Goal: Transaction & Acquisition: Purchase product/service

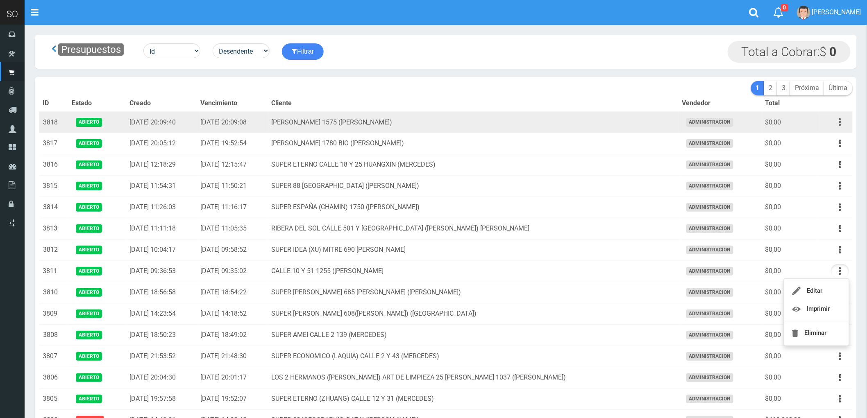
click at [838, 120] on button "button" at bounding box center [840, 122] width 18 height 14
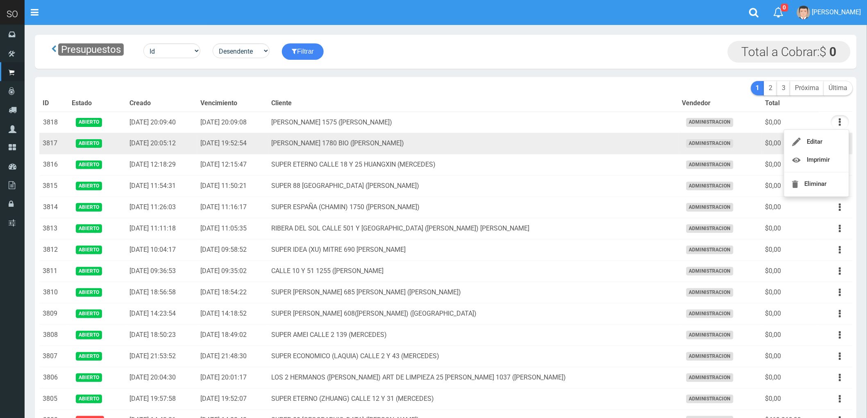
drag, startPoint x: 645, startPoint y: 144, endPoint x: 748, endPoint y: 152, distance: 103.9
click at [645, 145] on td "MATEO GELVES 1780 BIO (ESCOBAR)" at bounding box center [473, 143] width 410 height 21
click at [837, 145] on button "button" at bounding box center [840, 143] width 18 height 14
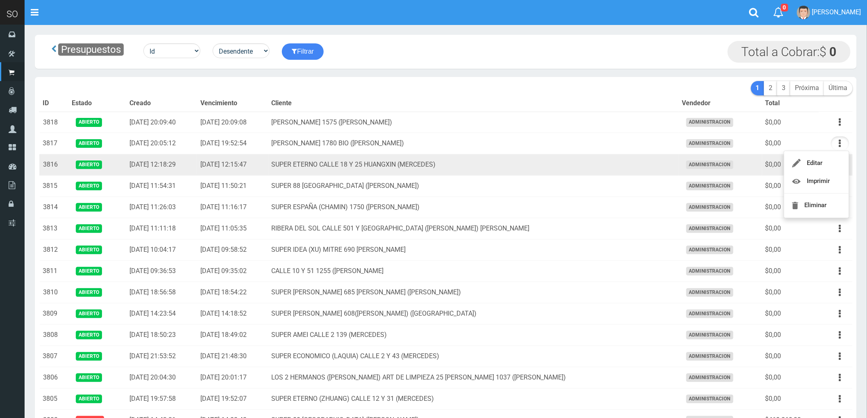
click at [594, 165] on td "SUPER ETERNO CALLE 18 Y 25 HUANGXIN (MERCEDES)" at bounding box center [473, 164] width 410 height 21
click at [840, 164] on icon "button" at bounding box center [840, 165] width 2 height 14
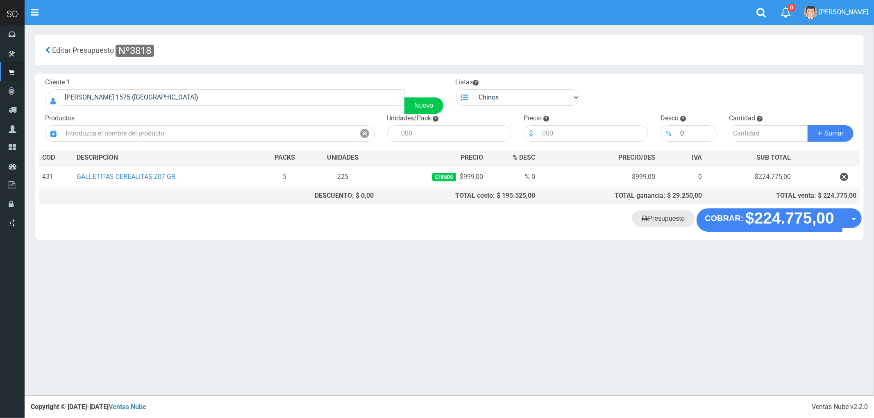
click at [662, 223] on link "Presupuesto" at bounding box center [663, 219] width 63 height 16
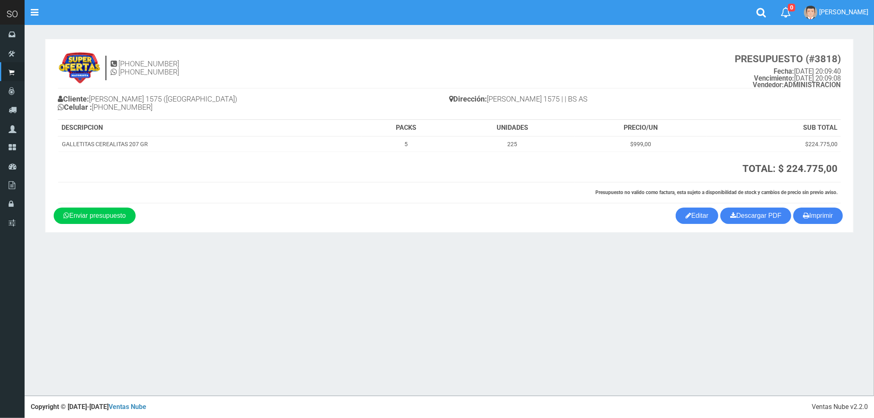
drag, startPoint x: 826, startPoint y: 215, endPoint x: 510, endPoint y: 241, distance: 316.8
click at [826, 215] on button "Imprimir" at bounding box center [818, 216] width 50 height 16
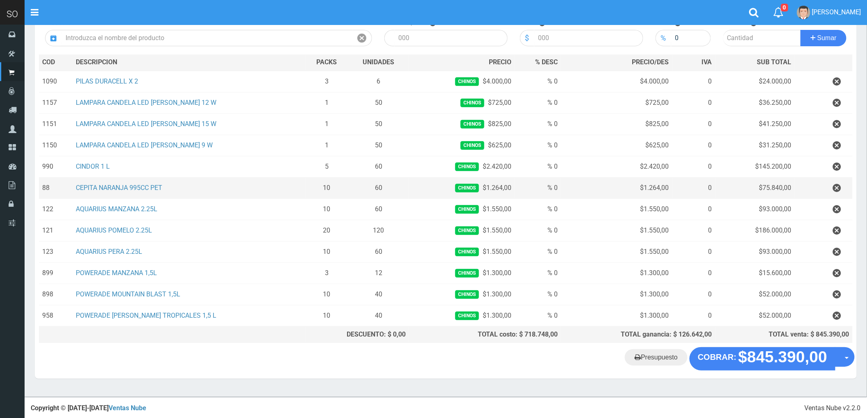
scroll to position [98, 0]
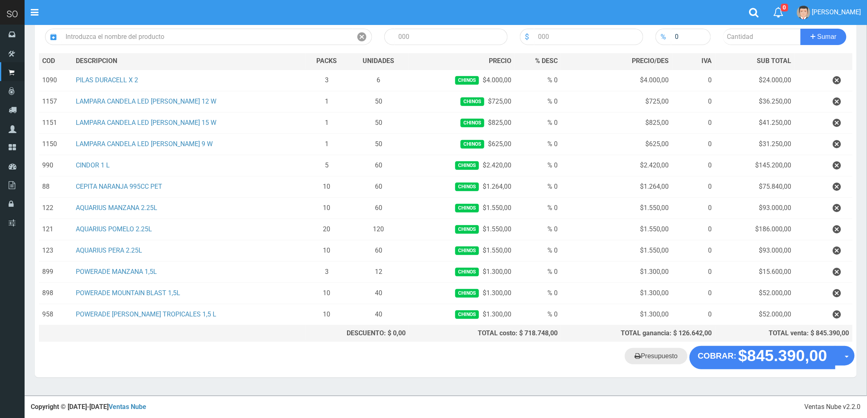
click at [660, 359] on link "Presupuesto" at bounding box center [656, 356] width 63 height 16
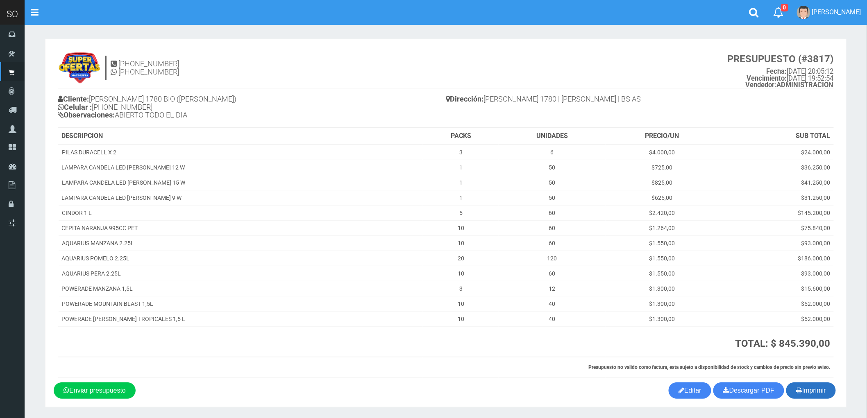
click at [812, 390] on button "Imprimir" at bounding box center [811, 391] width 50 height 16
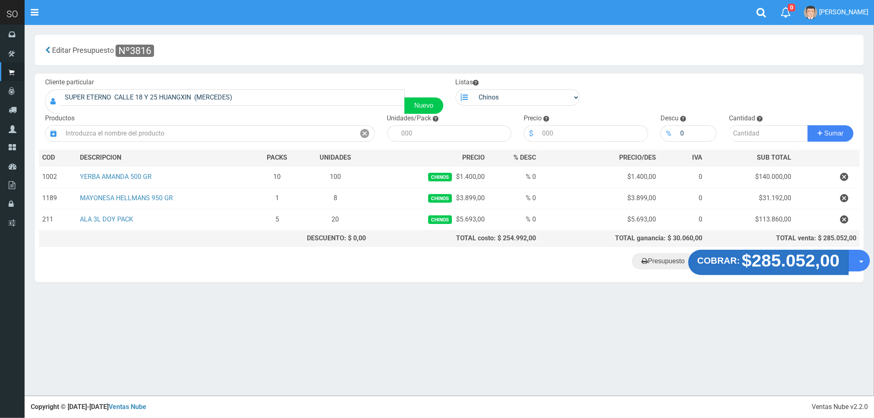
click at [802, 262] on strong "$285.052,00" at bounding box center [791, 260] width 98 height 19
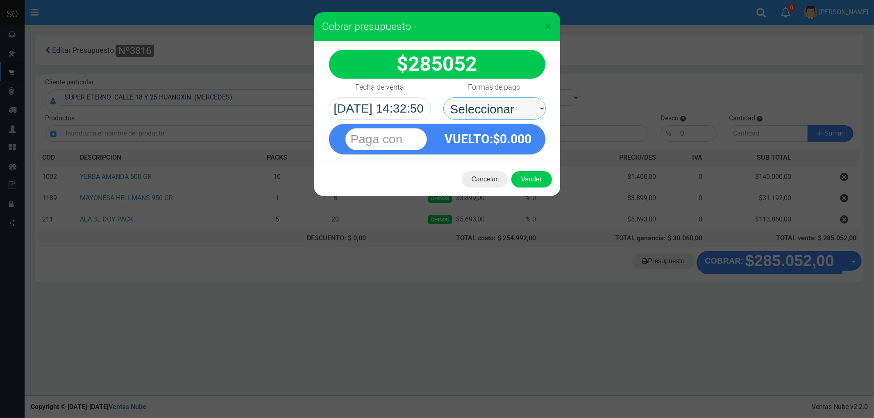
click at [484, 105] on select "Seleccionar Efectivo Tarjeta de Crédito Depósito Débito" at bounding box center [494, 108] width 102 height 22
select select "Efectivo"
click at [443, 97] on select "Seleccionar Efectivo Tarjeta de Crédito Depósito Débito" at bounding box center [494, 108] width 102 height 22
click at [530, 187] on button "Vender" at bounding box center [531, 179] width 41 height 16
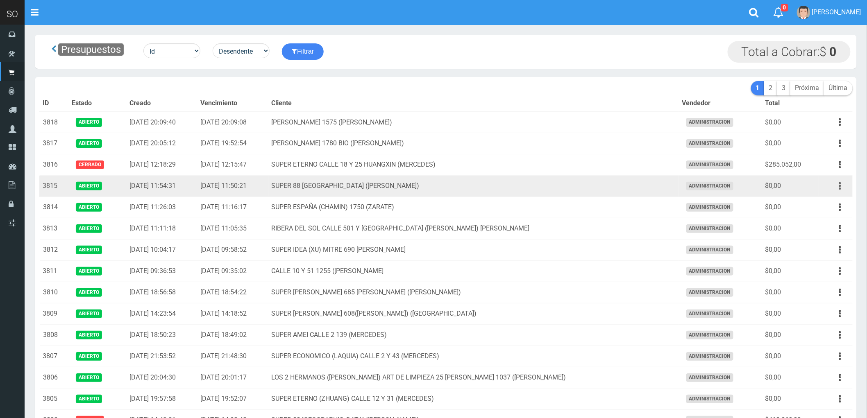
click at [838, 189] on button "button" at bounding box center [840, 186] width 18 height 14
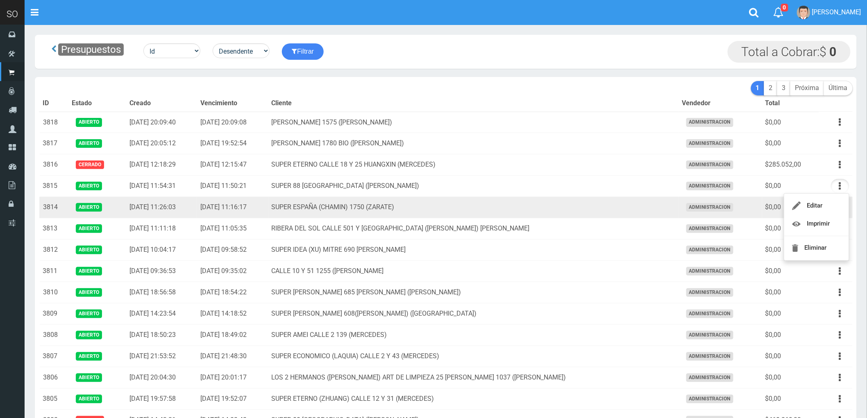
click at [627, 208] on td "SUPER ESPAÑA (CHAMIN) 1750 (ZARATE)" at bounding box center [473, 207] width 410 height 21
click at [837, 209] on button "button" at bounding box center [840, 207] width 18 height 14
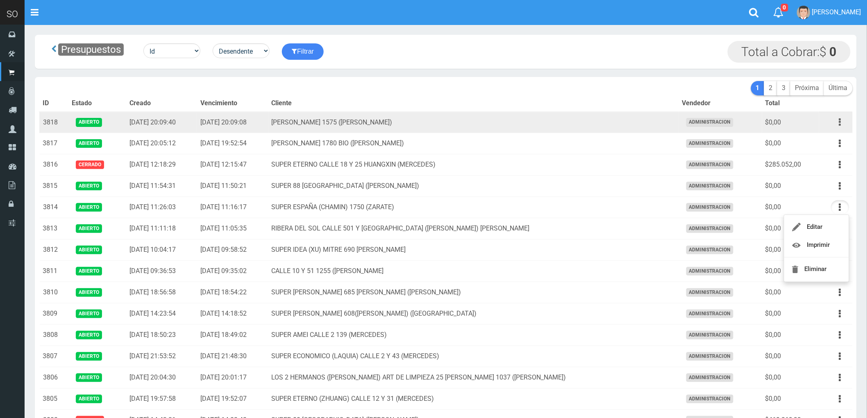
click at [838, 120] on button "button" at bounding box center [840, 122] width 18 height 14
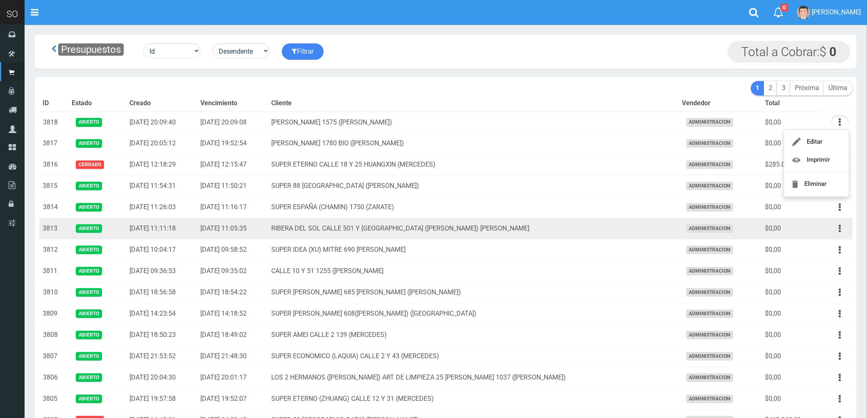
click at [604, 226] on td "RIBERA DEL SOL CALLE 501 Y EL RIO (MATIAS) GILES" at bounding box center [473, 228] width 410 height 21
click at [840, 228] on icon "button" at bounding box center [840, 229] width 2 height 14
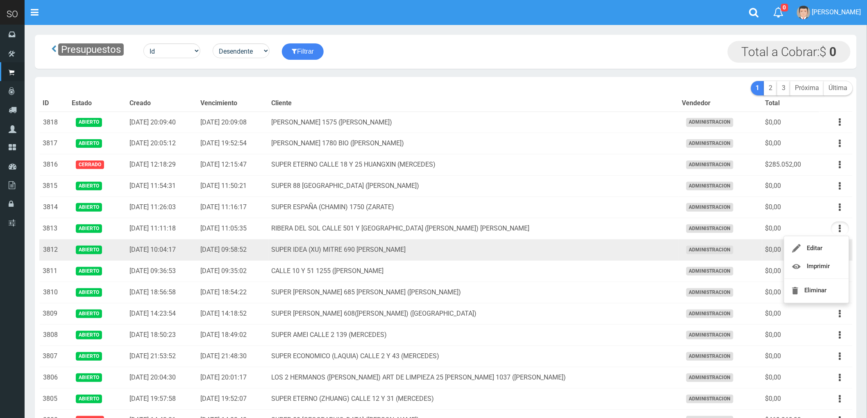
click at [600, 251] on td "SUPER IDEA (XU) MITRE 690 LUJAN" at bounding box center [473, 250] width 410 height 21
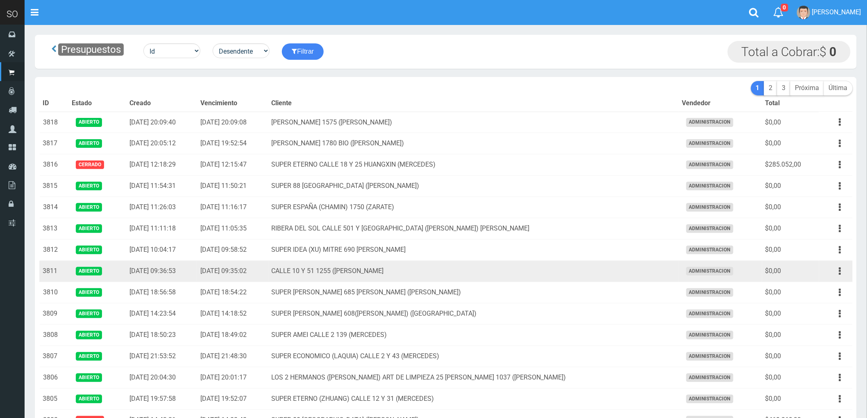
click at [592, 275] on td "CALLE 10 Y 51 1255 (LEO) MERCEDES" at bounding box center [473, 271] width 410 height 21
click at [841, 275] on button "button" at bounding box center [840, 271] width 18 height 14
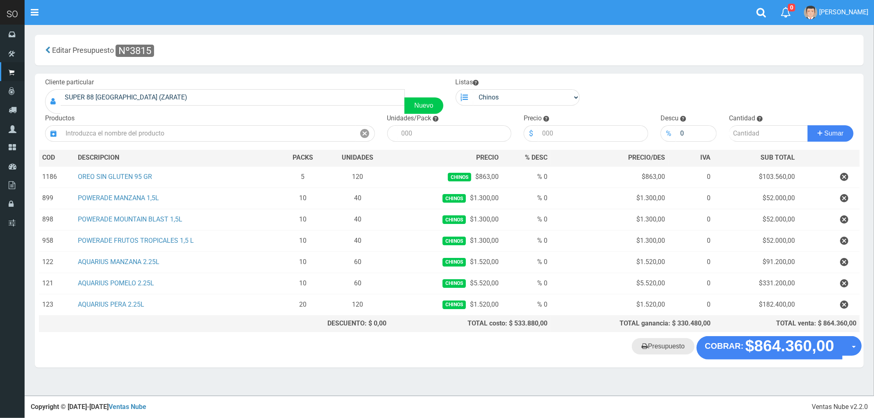
click at [669, 351] on link "Presupuesto" at bounding box center [663, 346] width 63 height 16
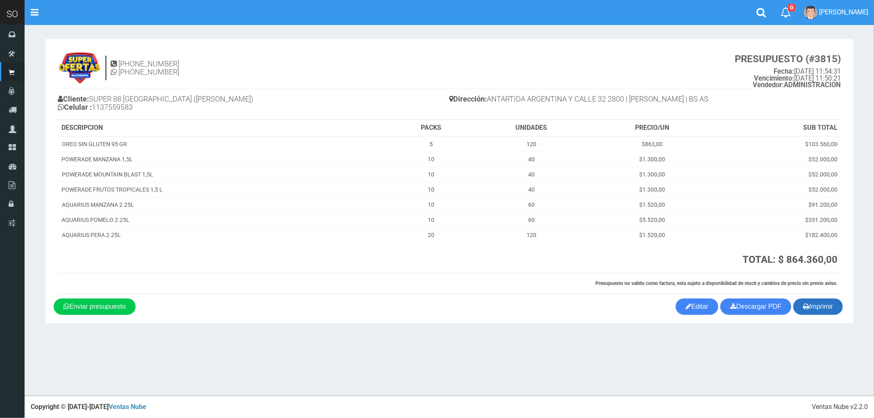
click at [816, 306] on button "Imprimir" at bounding box center [818, 307] width 50 height 16
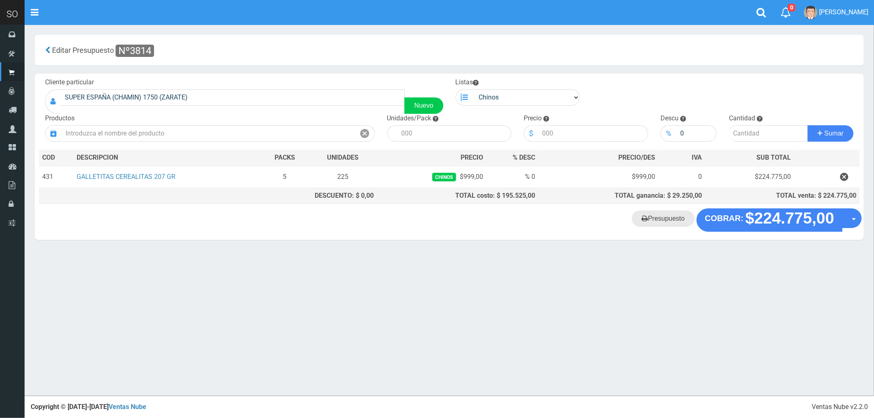
click at [658, 224] on link "Presupuesto" at bounding box center [663, 219] width 63 height 16
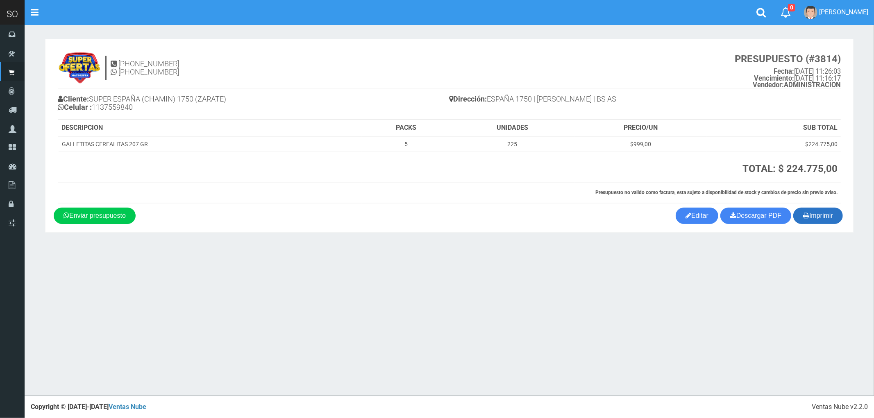
click at [832, 214] on button "Imprimir" at bounding box center [818, 216] width 50 height 16
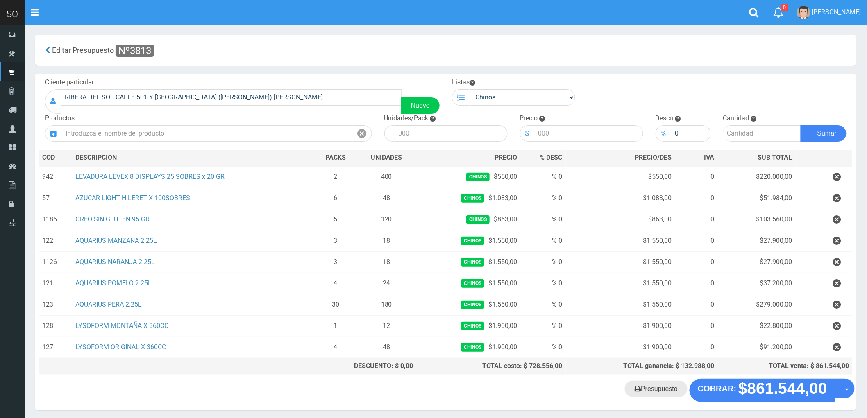
click at [658, 391] on link "Presupuesto" at bounding box center [656, 389] width 63 height 16
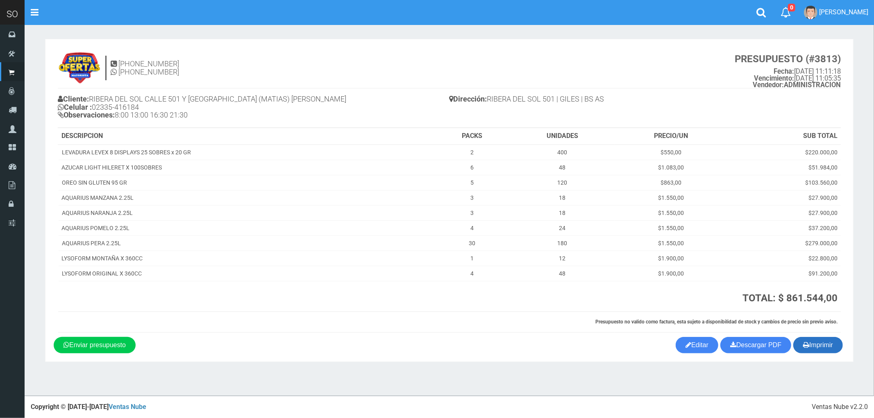
click at [817, 342] on button "Imprimir" at bounding box center [818, 345] width 50 height 16
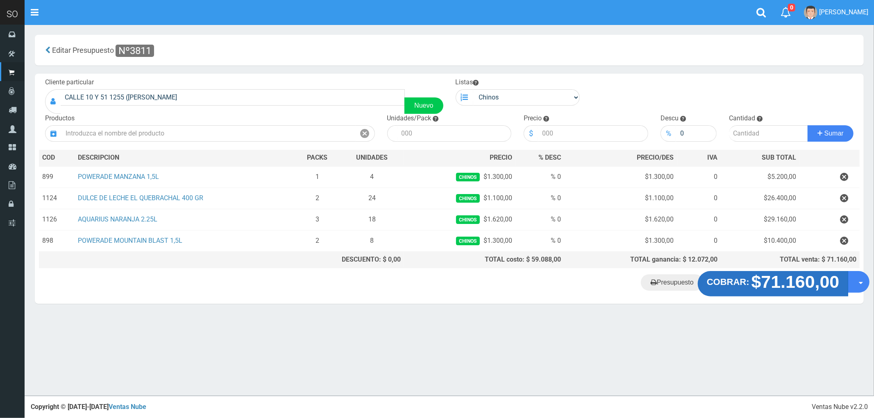
click at [766, 289] on strong "$71.160,00" at bounding box center [795, 281] width 88 height 19
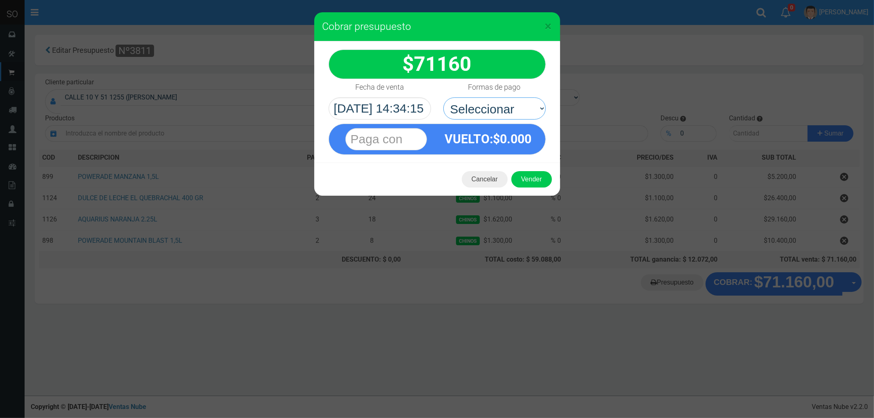
drag, startPoint x: 475, startPoint y: 108, endPoint x: 474, endPoint y: 119, distance: 11.5
click at [475, 108] on select "Seleccionar Efectivo Tarjeta de Crédito Depósito Débito" at bounding box center [494, 108] width 102 height 22
select select "Efectivo"
click at [443, 97] on select "Seleccionar Efectivo Tarjeta de Crédito Depósito Débito" at bounding box center [494, 108] width 102 height 22
click at [531, 183] on button "Vender" at bounding box center [531, 179] width 41 height 16
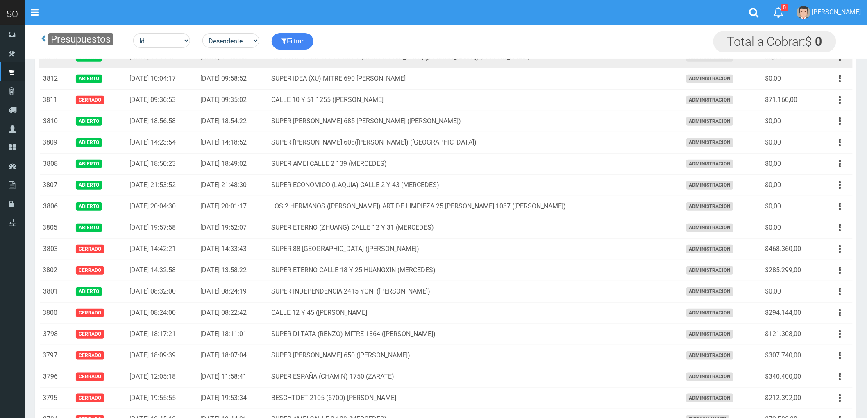
scroll to position [136, 0]
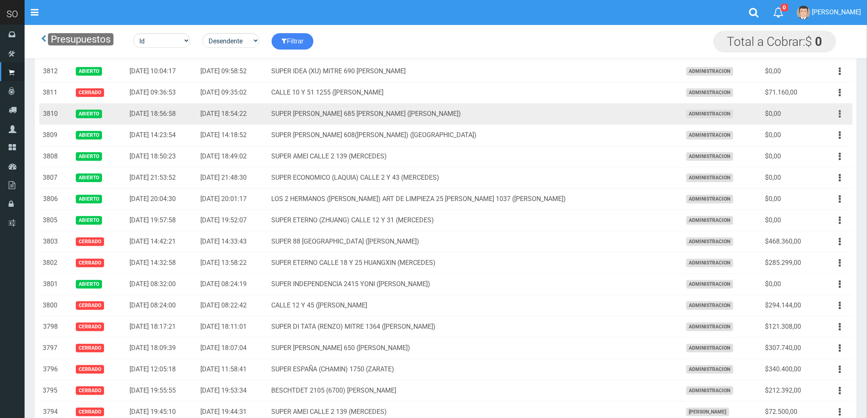
click at [838, 113] on button "button" at bounding box center [840, 114] width 18 height 14
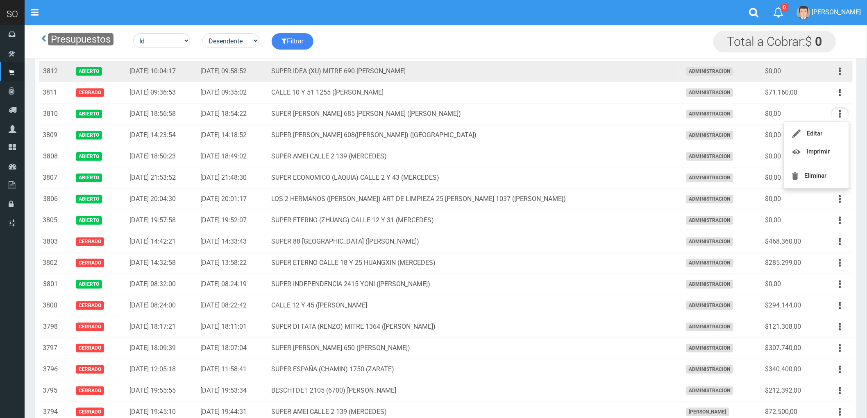
drag, startPoint x: 628, startPoint y: 78, endPoint x: 813, endPoint y: 54, distance: 186.6
click at [629, 77] on td "SUPER IDEA (XU) MITRE 690 LUJAN" at bounding box center [473, 71] width 410 height 21
click at [836, 68] on button "button" at bounding box center [840, 71] width 18 height 14
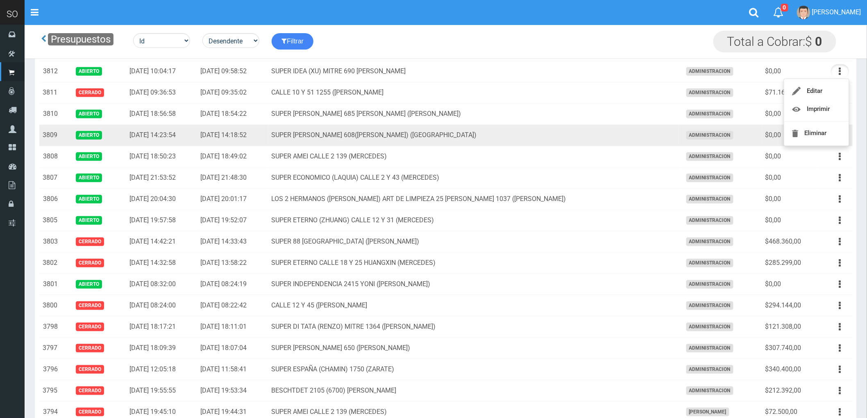
click at [547, 138] on td "SUPER VIAMONTE 608(JUAN) (CAMPANA)" at bounding box center [473, 135] width 410 height 21
click at [839, 134] on icon "button" at bounding box center [840, 135] width 2 height 14
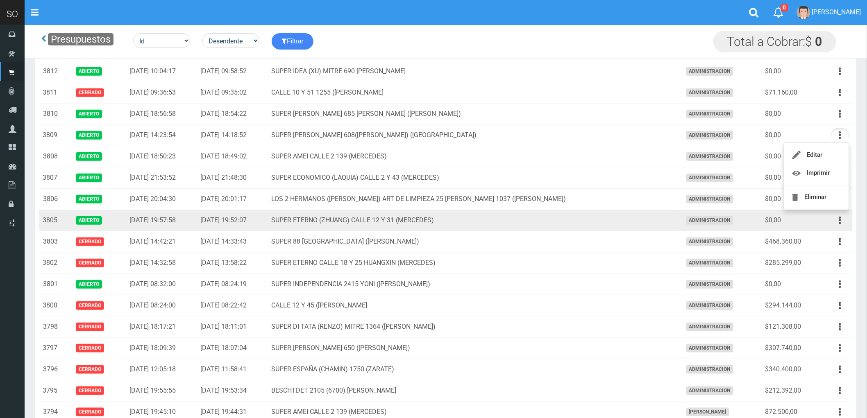
click at [625, 220] on td "SUPER ETERNO (ZHUANG) CALLE 12 Y 31 (MERCEDES)" at bounding box center [473, 220] width 410 height 21
click at [838, 223] on button "button" at bounding box center [840, 220] width 18 height 14
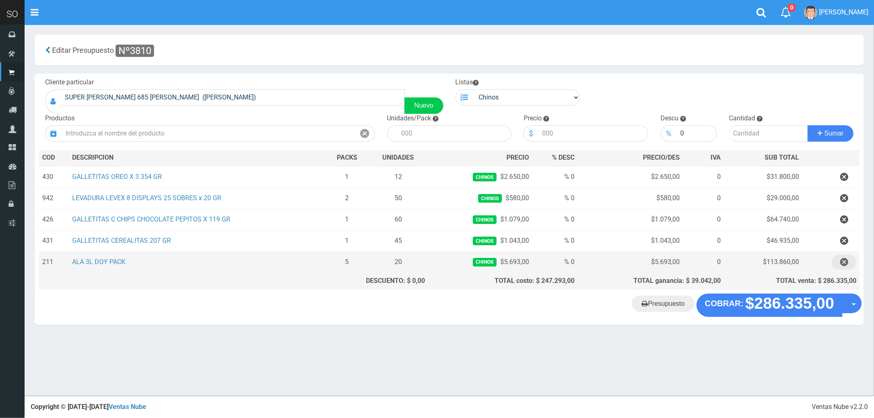
click at [843, 261] on icon "button" at bounding box center [844, 262] width 8 height 14
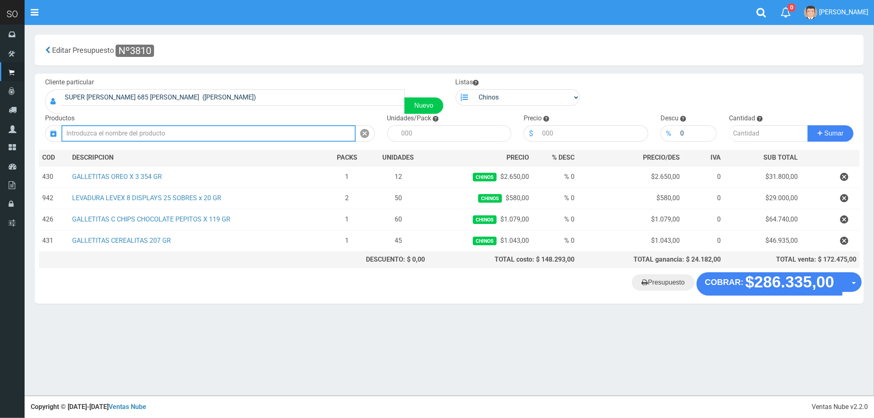
click at [101, 134] on input "text" at bounding box center [208, 133] width 294 height 16
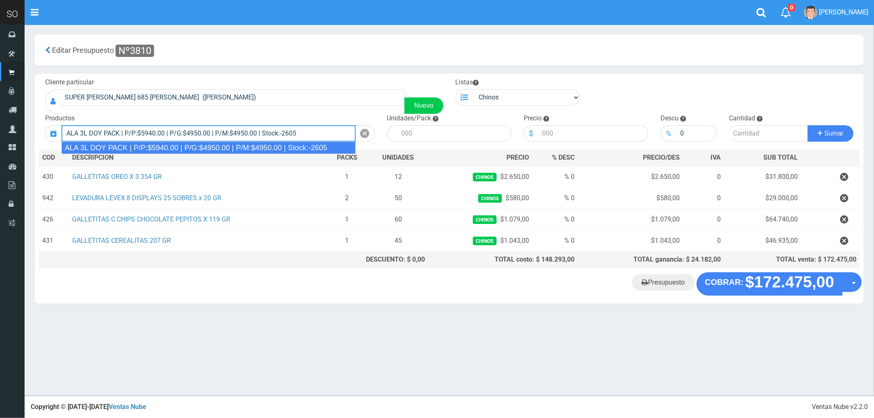
type input "ALA 3L DOY PACK | P/P:$5940.00 | P/G:$4950.00 | P/M:$4950.00 | Stock:-2605"
type input "4"
type input "5940.00"
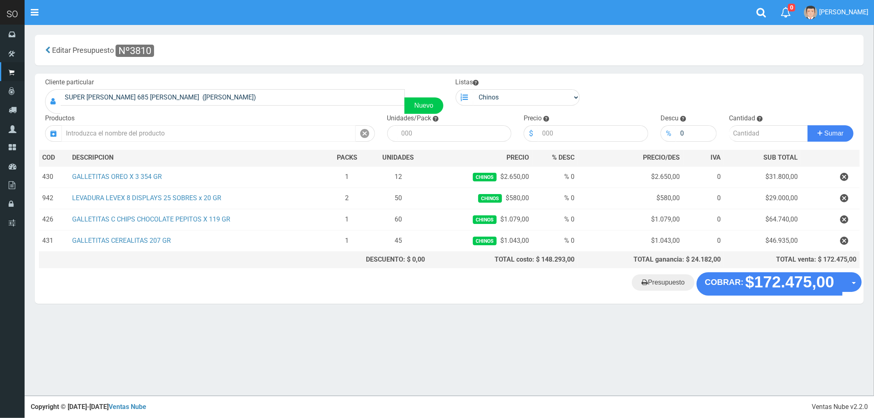
click at [176, 132] on input "text" at bounding box center [208, 133] width 294 height 16
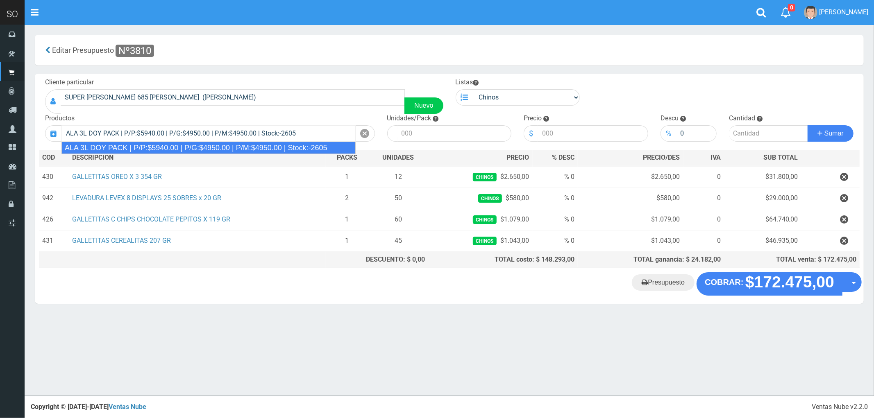
type input "ALA 3L DOY PACK | P/P:$5940.00 | P/G:$4950.00 | P/M:$4950.00 | Stock:-2605"
type input "4"
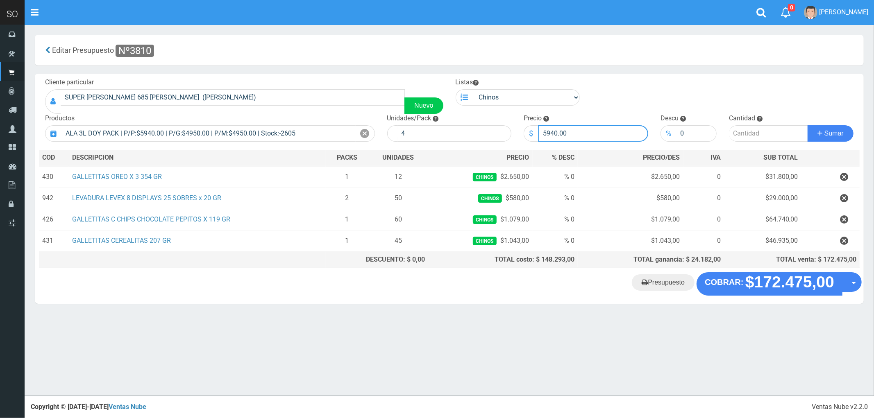
drag, startPoint x: 583, startPoint y: 131, endPoint x: 521, endPoint y: 144, distance: 63.6
click at [521, 144] on div "Cliente particular SUPER [PERSON_NAME] 685 [PERSON_NAME] ([PERSON_NAME]) Nuevo …" at bounding box center [449, 173] width 829 height 199
type input "5693"
click at [744, 136] on input "number" at bounding box center [768, 133] width 79 height 16
type input "4"
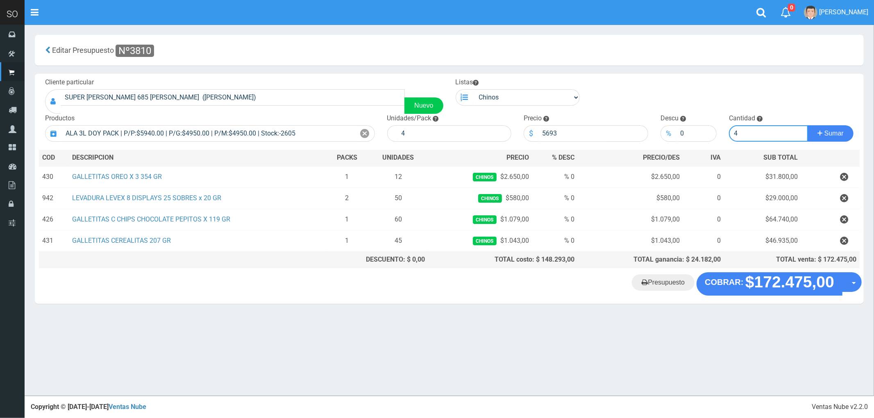
click at [807, 125] on button "Sumar" at bounding box center [830, 133] width 46 height 16
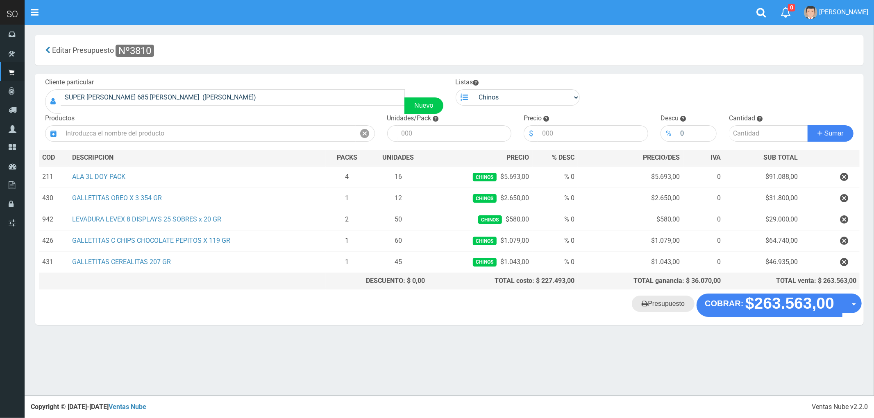
click at [670, 306] on link "Presupuesto" at bounding box center [663, 304] width 63 height 16
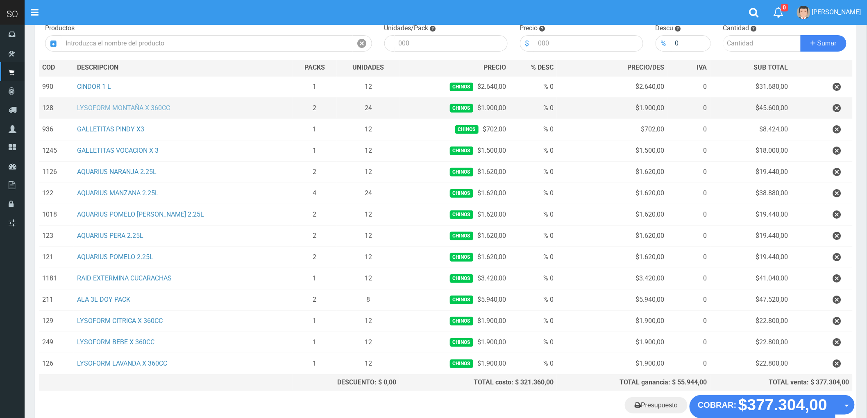
scroll to position [91, 0]
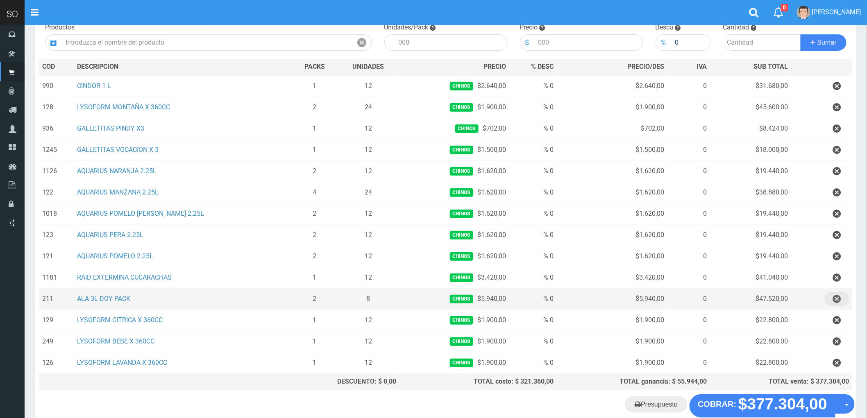
click at [836, 300] on icon "button" at bounding box center [837, 299] width 8 height 14
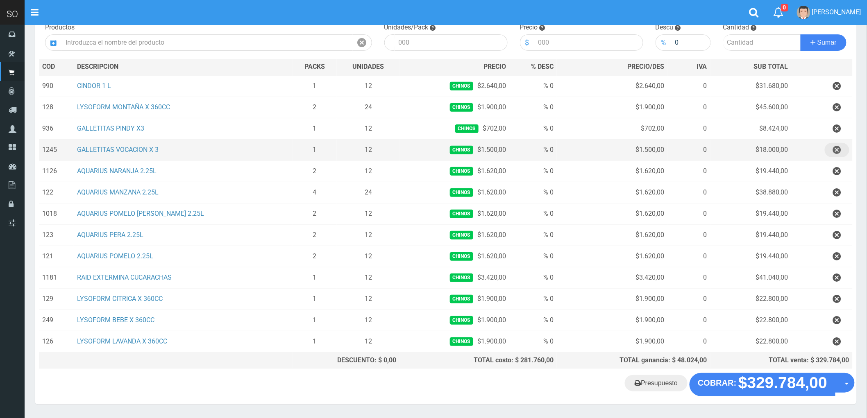
click at [836, 149] on icon "button" at bounding box center [837, 150] width 8 height 14
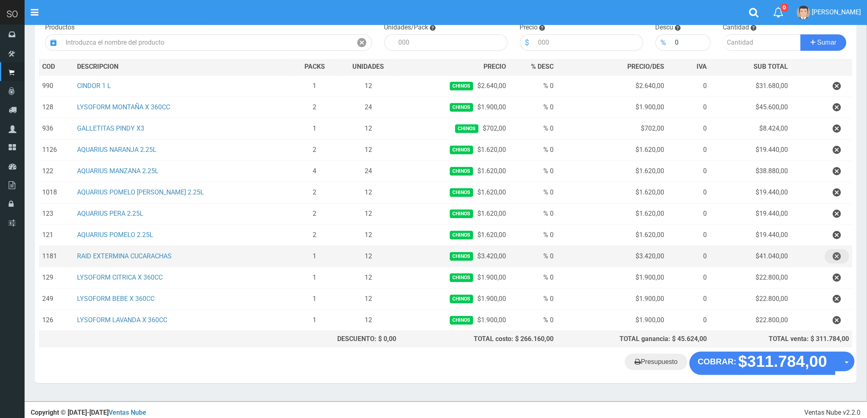
click at [835, 255] on icon "button" at bounding box center [837, 256] width 8 height 14
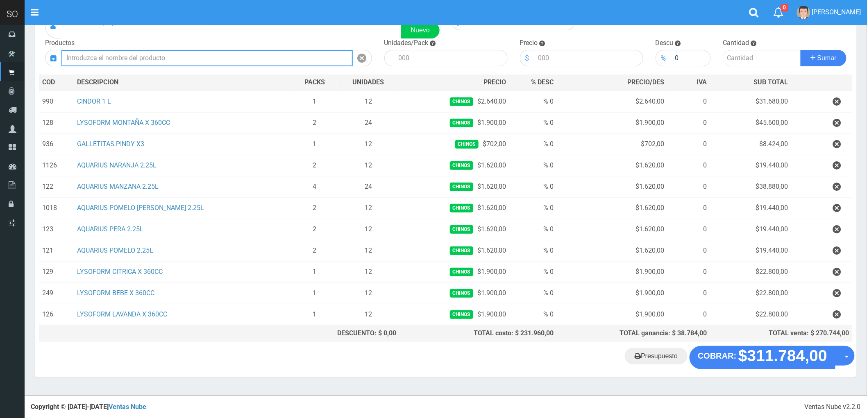
scroll to position [77, 0]
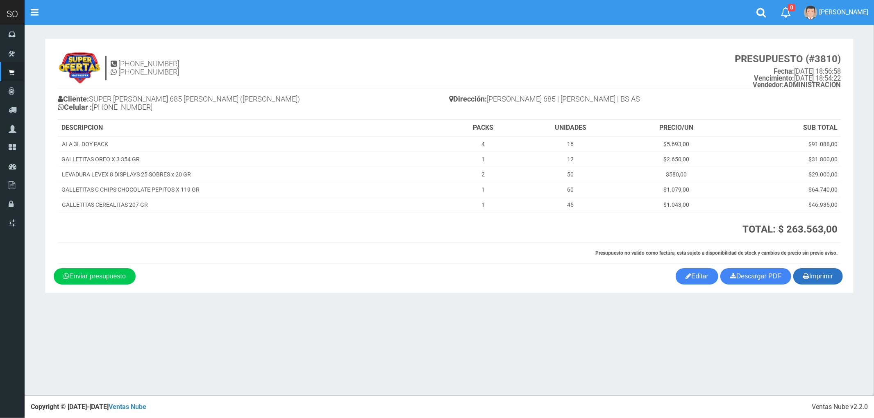
click at [818, 275] on button "Imprimir" at bounding box center [818, 276] width 50 height 16
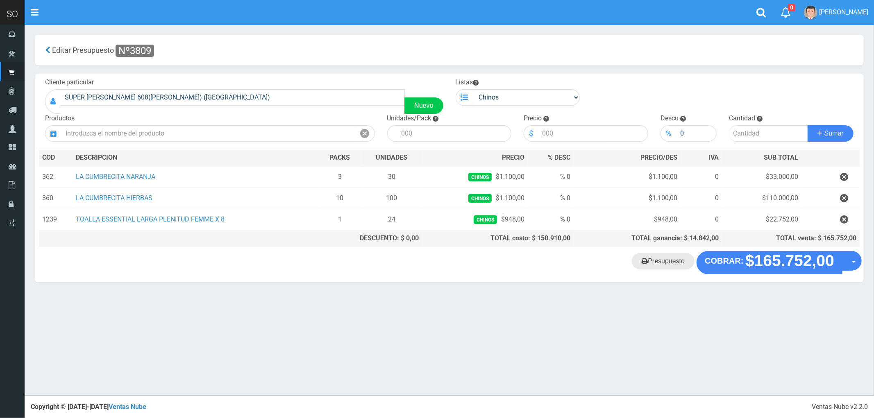
click at [669, 265] on link "Presupuesto" at bounding box center [663, 261] width 63 height 16
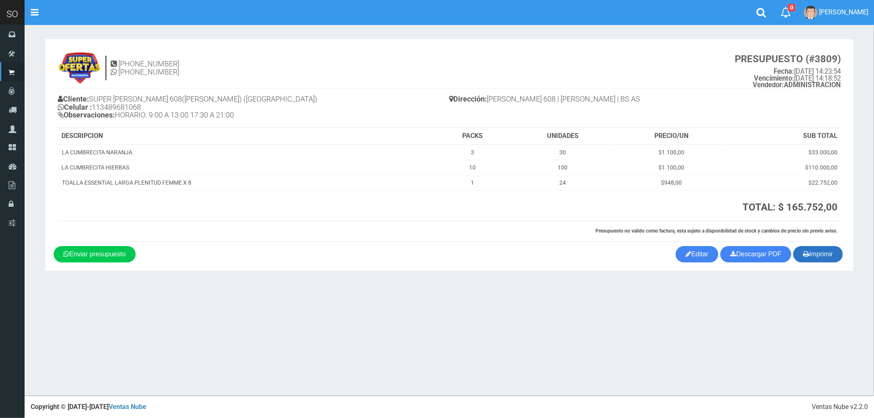
click at [812, 256] on button "Imprimir" at bounding box center [818, 254] width 50 height 16
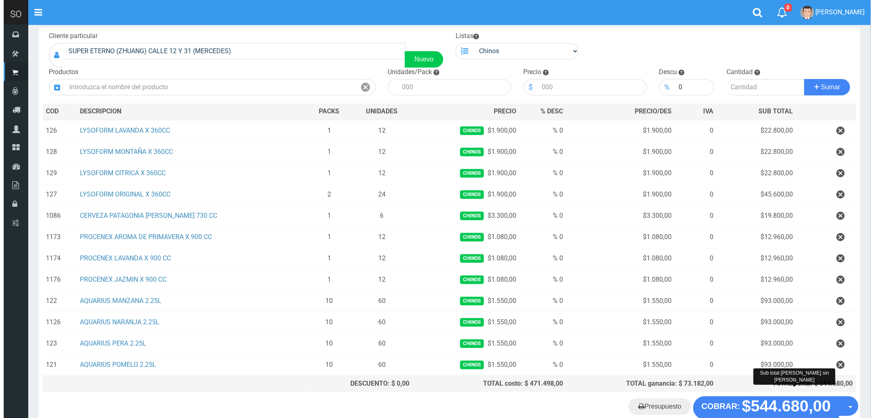
scroll to position [98, 0]
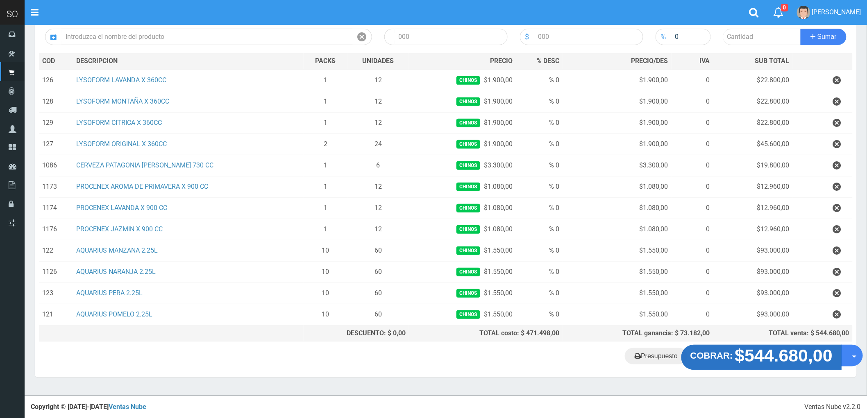
click at [768, 355] on strong "$544.680,00" at bounding box center [784, 355] width 98 height 19
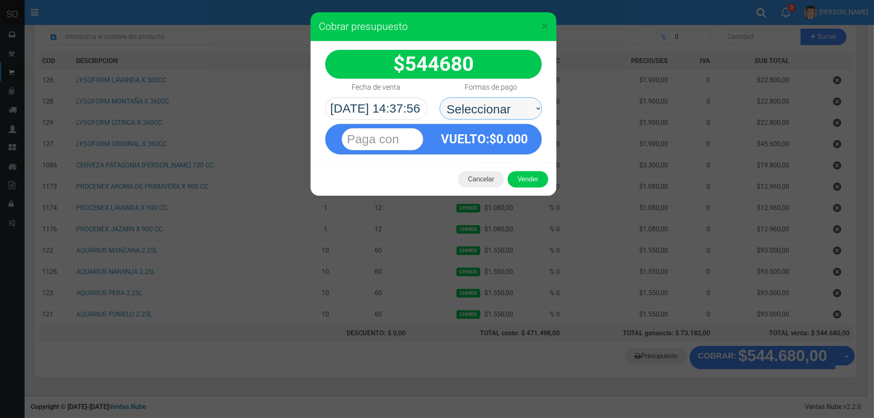
click at [478, 105] on select "Seleccionar Efectivo Tarjeta de Crédito Depósito Débito" at bounding box center [490, 108] width 102 height 22
select select "Efectivo"
click at [439, 97] on select "Seleccionar Efectivo Tarjeta de Crédito Depósito Débito" at bounding box center [490, 108] width 102 height 22
click at [528, 180] on button "Vender" at bounding box center [527, 179] width 41 height 16
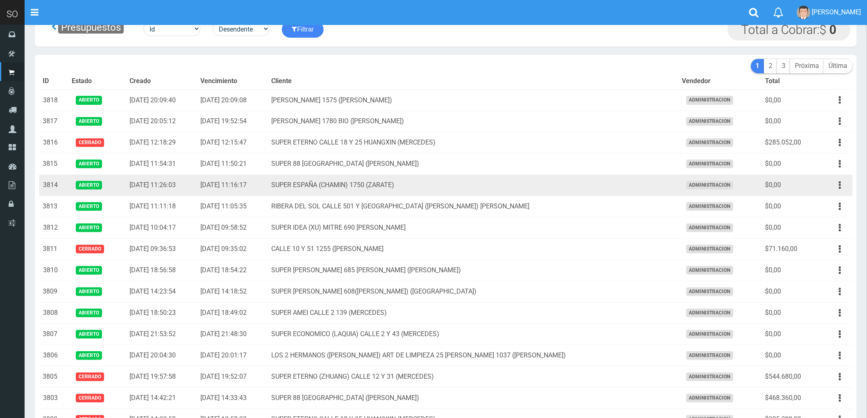
scroll to position [22, 0]
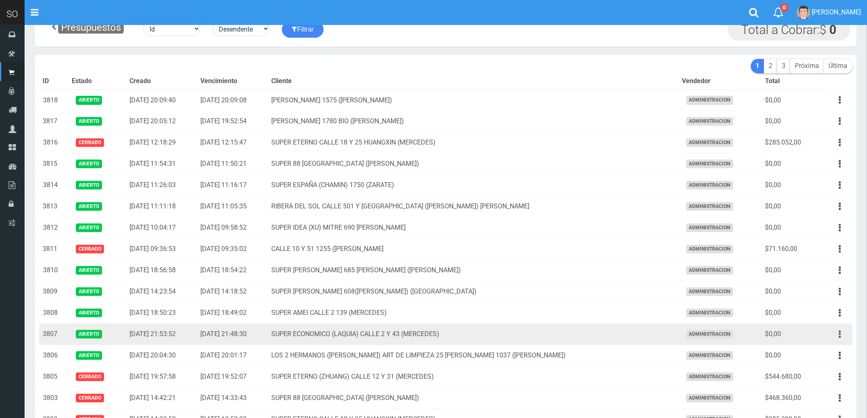
click at [837, 335] on button "button" at bounding box center [840, 334] width 18 height 14
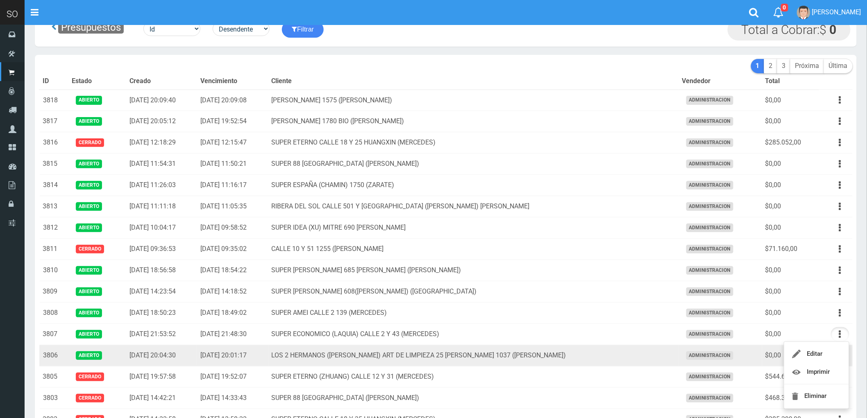
click at [631, 359] on td "LOS 2 HERMANOS (DANIEL) ART DE LIMPIEZA 25 DE MAYO 1037 (GILES)" at bounding box center [473, 355] width 410 height 21
click at [839, 356] on icon "button" at bounding box center [840, 356] width 2 height 14
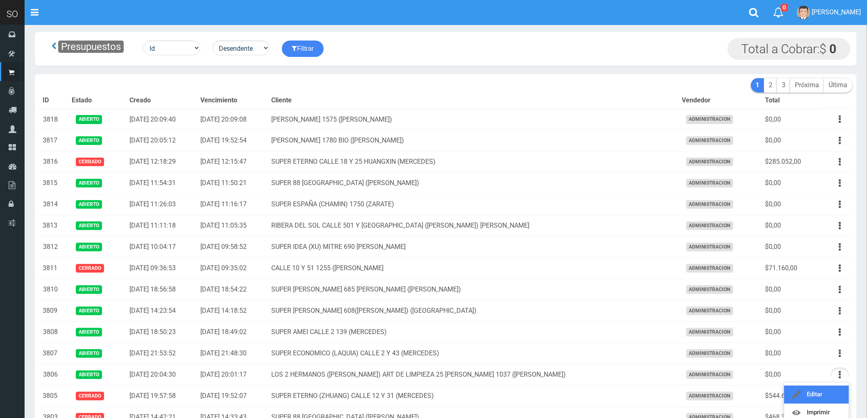
scroll to position [0, 0]
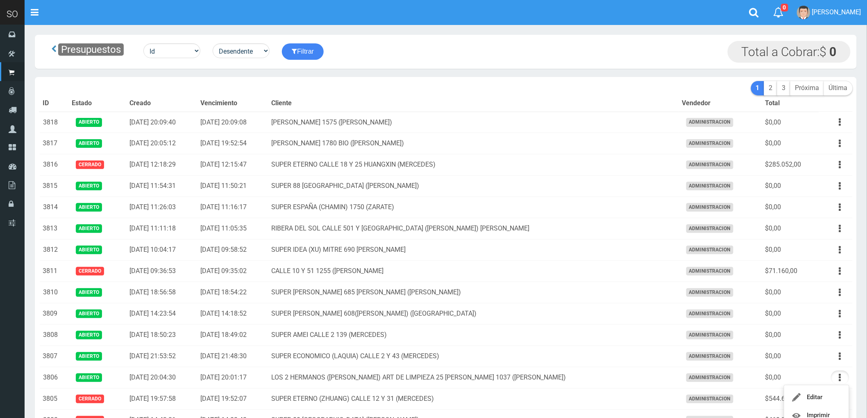
drag, startPoint x: 439, startPoint y: 341, endPoint x: 29, endPoint y: 402, distance: 414.4
click at [439, 342] on td "SUPER AMEI CALLE 2 139 (MERCEDES)" at bounding box center [473, 335] width 410 height 21
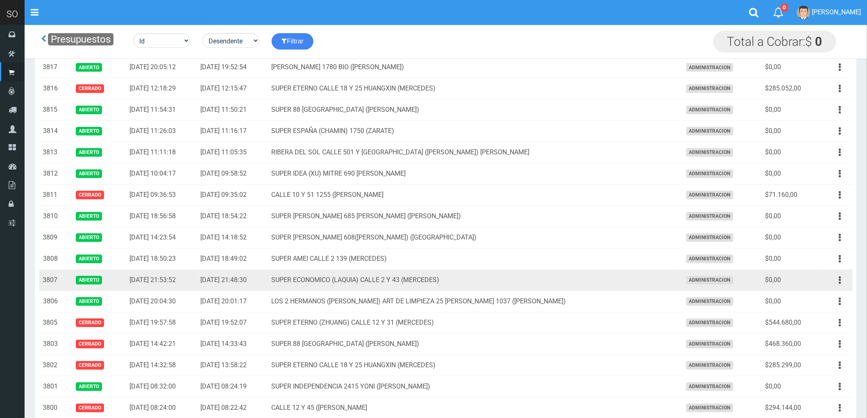
scroll to position [136, 0]
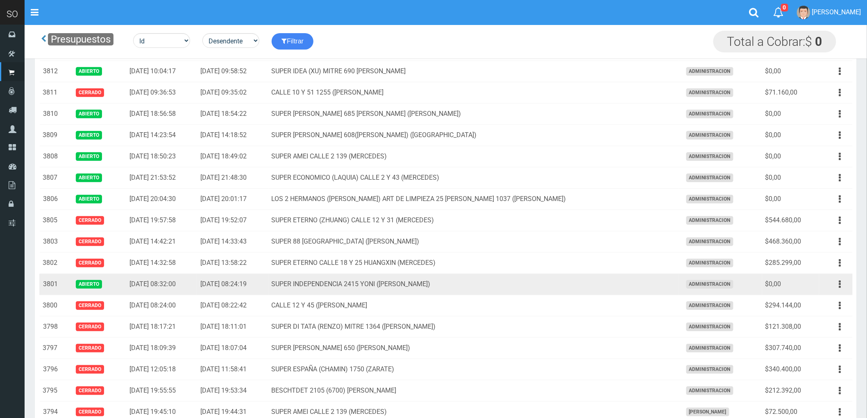
drag, startPoint x: 838, startPoint y: 284, endPoint x: 830, endPoint y: 289, distance: 9.3
click at [838, 285] on button "button" at bounding box center [840, 284] width 18 height 14
click at [536, 290] on td "SUPER INDEPENDENCIA 2415 YONI ([PERSON_NAME])" at bounding box center [473, 284] width 410 height 21
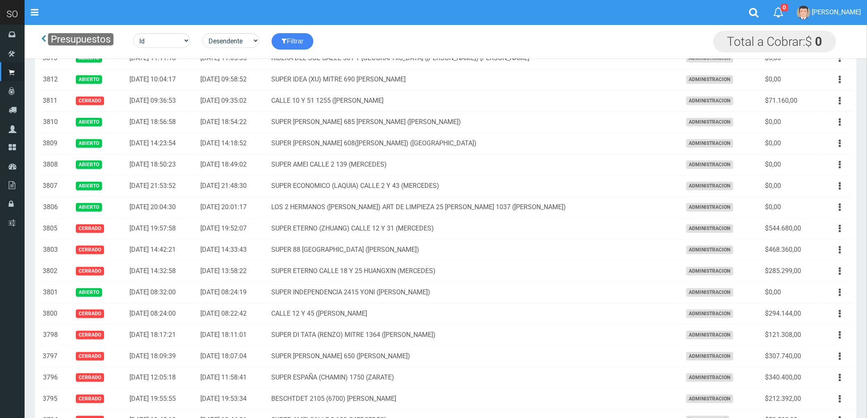
scroll to position [318, 0]
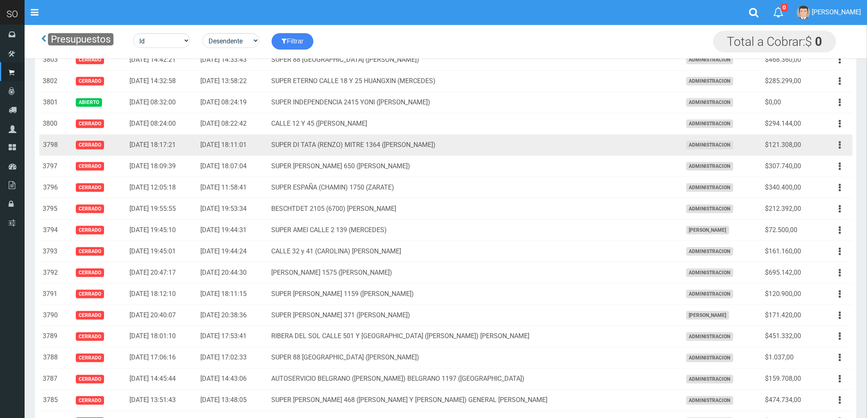
click at [514, 149] on td "SUPER DI TATA (RENZO) MITRE 1364 (GILES)" at bounding box center [473, 145] width 410 height 21
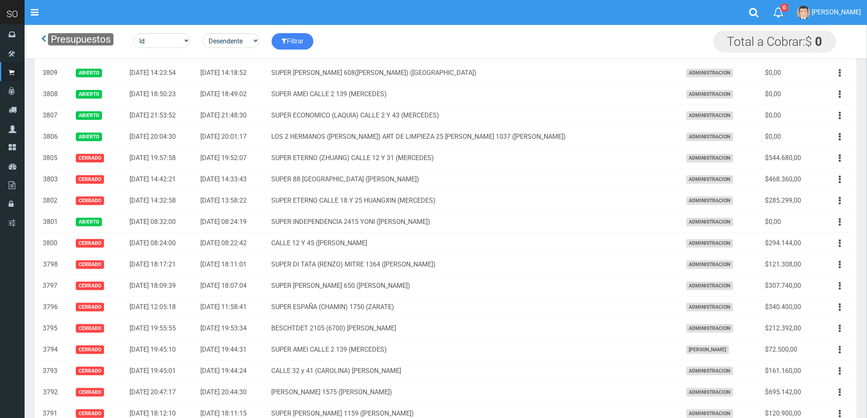
scroll to position [0, 0]
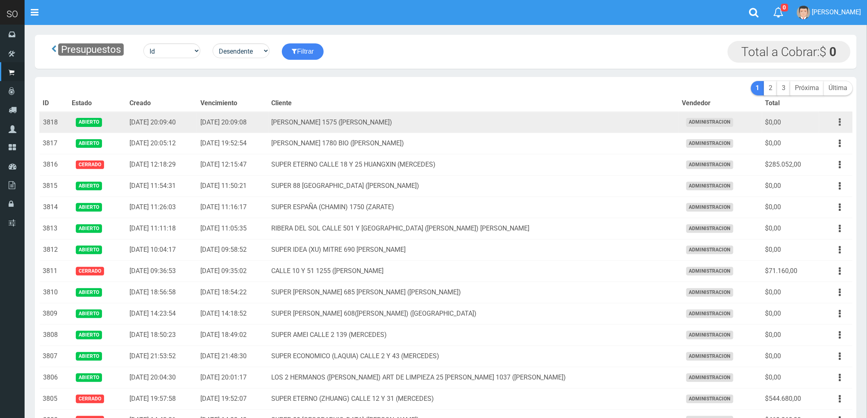
click at [838, 122] on button "button" at bounding box center [840, 122] width 18 height 14
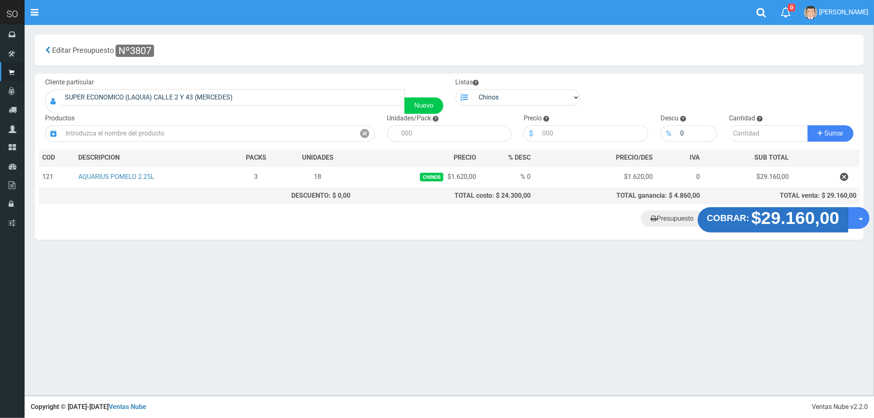
click at [763, 226] on strong "$29.160,00" at bounding box center [795, 217] width 88 height 19
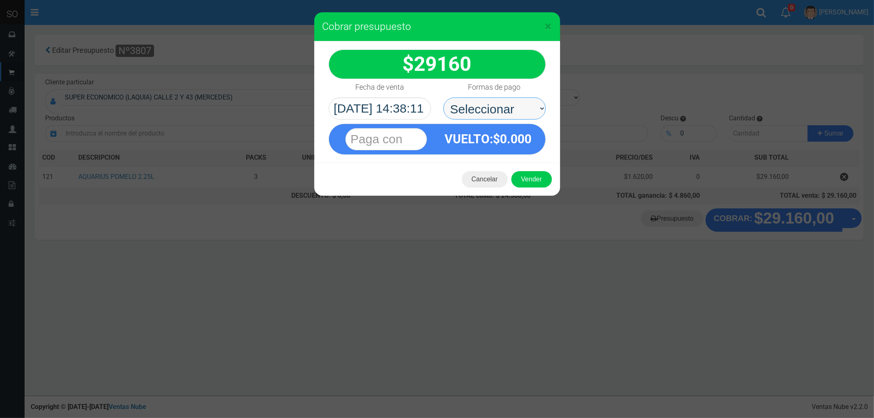
click at [472, 105] on select "Seleccionar Efectivo Tarjeta de Crédito Depósito Débito" at bounding box center [494, 108] width 102 height 22
select select "Efectivo"
click at [443, 97] on select "Seleccionar Efectivo Tarjeta de Crédito Depósito Débito" at bounding box center [494, 108] width 102 height 22
click at [529, 175] on button "Vender" at bounding box center [531, 179] width 41 height 16
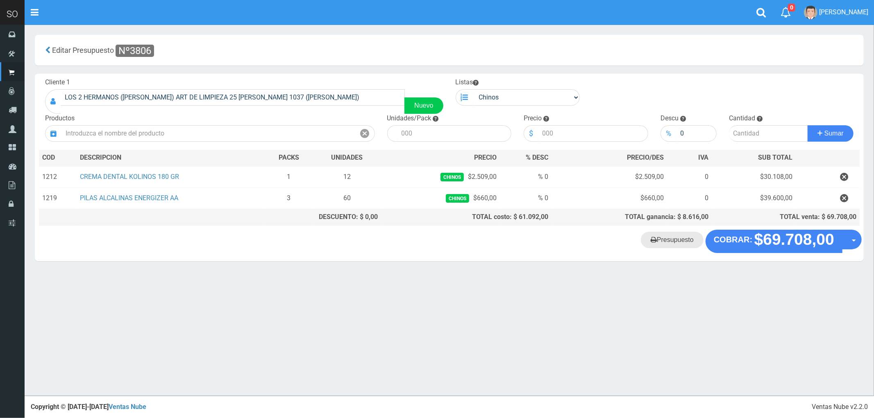
click at [672, 238] on link "Presupuesto" at bounding box center [672, 240] width 63 height 16
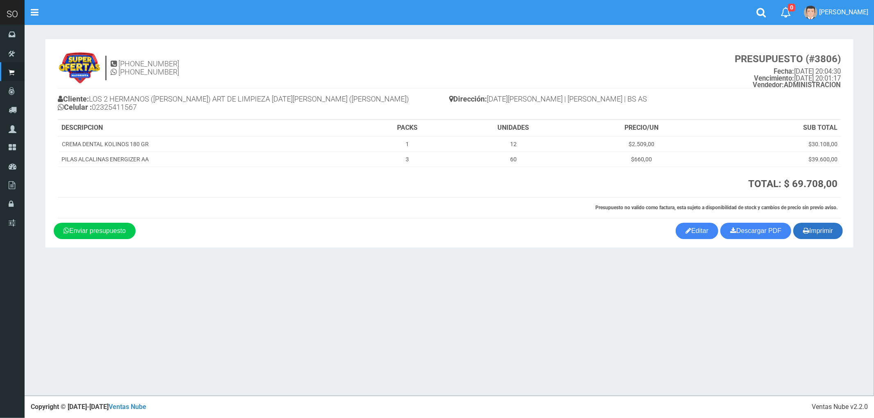
click at [813, 228] on button "Imprimir" at bounding box center [818, 231] width 50 height 16
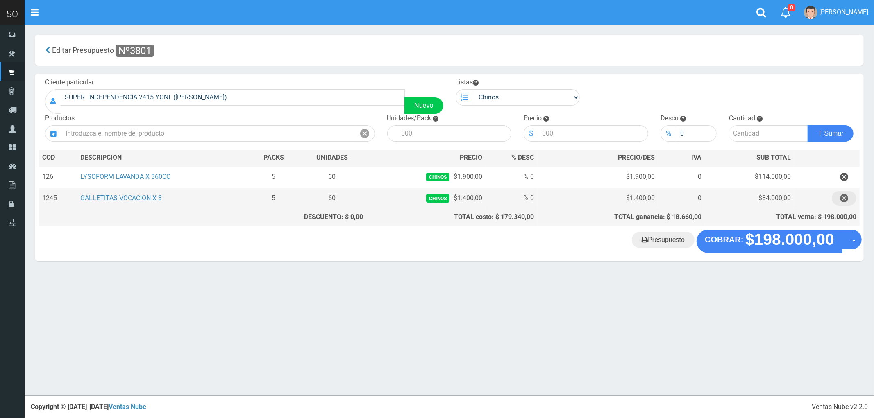
click at [842, 199] on icon "button" at bounding box center [844, 198] width 8 height 14
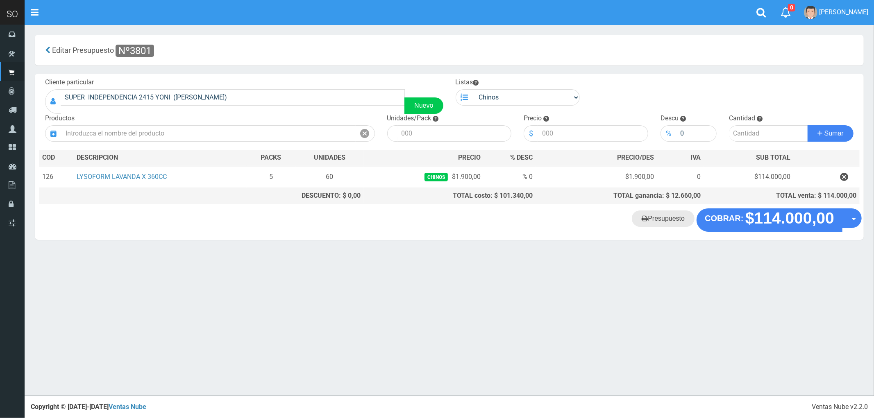
click at [665, 218] on link "Presupuesto" at bounding box center [663, 219] width 63 height 16
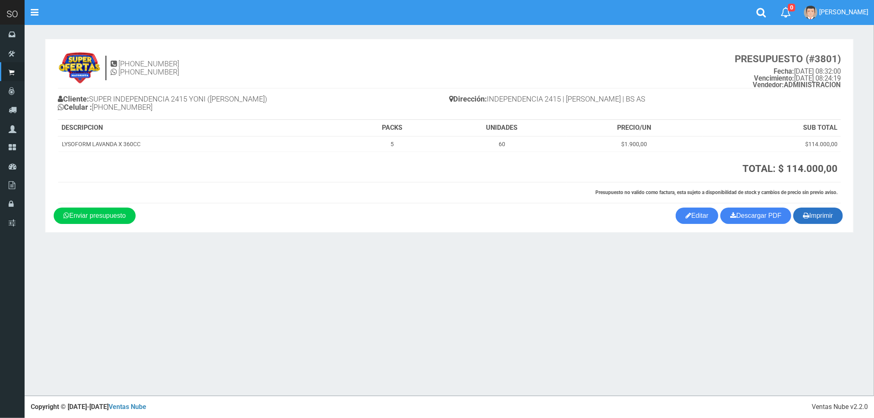
click at [825, 211] on button "Imprimir" at bounding box center [818, 216] width 50 height 16
